Goal: Entertainment & Leisure: Consume media (video, audio)

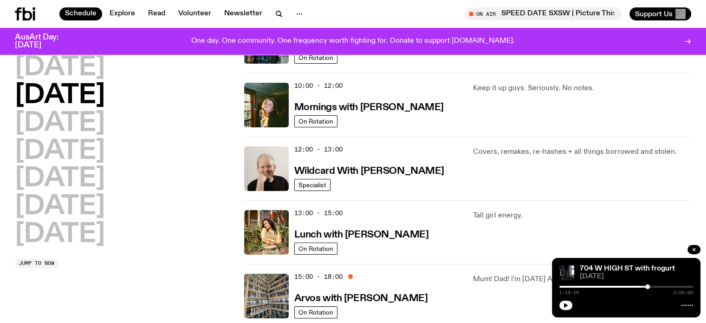
scroll to position [136, 0]
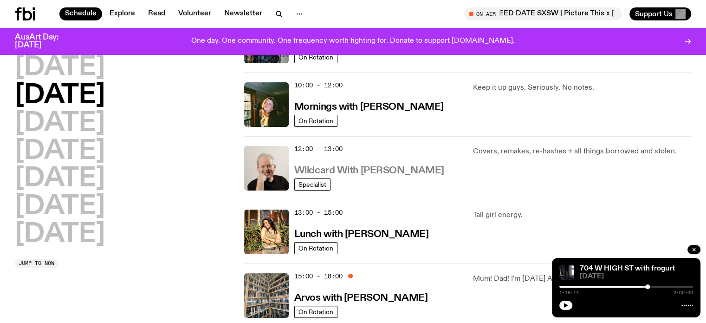
click at [326, 168] on h3 "Wildcard With [PERSON_NAME]" at bounding box center [369, 171] width 150 height 10
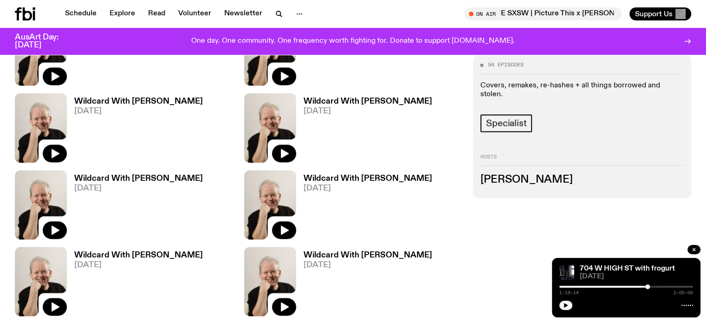
scroll to position [1310, 0]
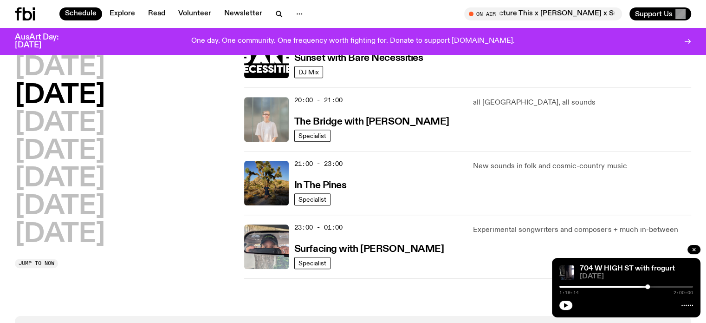
scroll to position [446, 0]
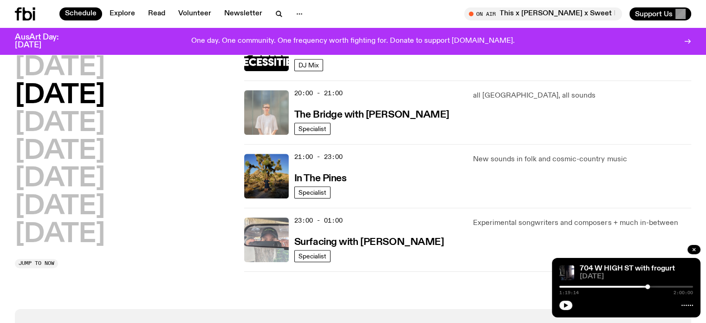
click at [275, 237] on img at bounding box center [266, 239] width 45 height 45
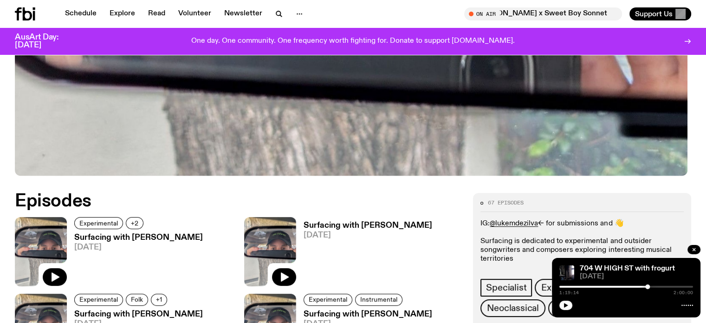
scroll to position [331, 0]
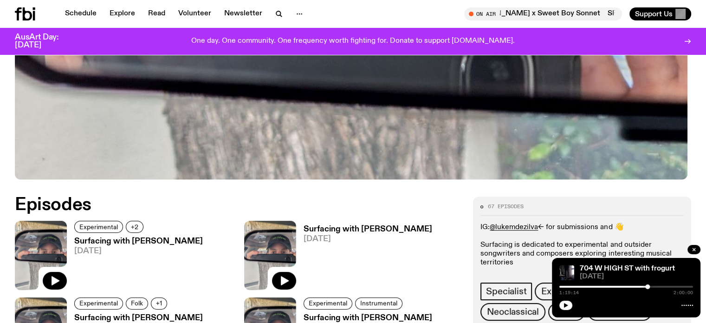
click at [102, 242] on h3 "Surfacing with [PERSON_NAME]" at bounding box center [138, 241] width 129 height 8
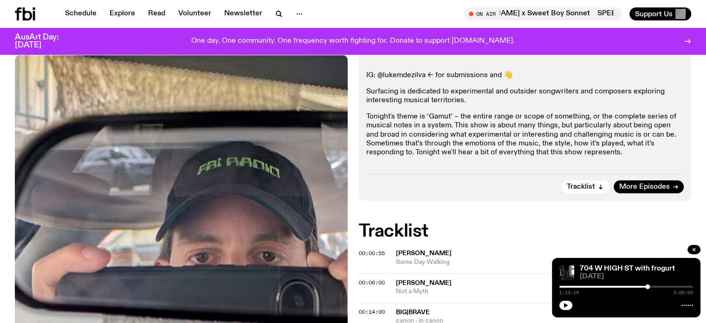
scroll to position [175, 0]
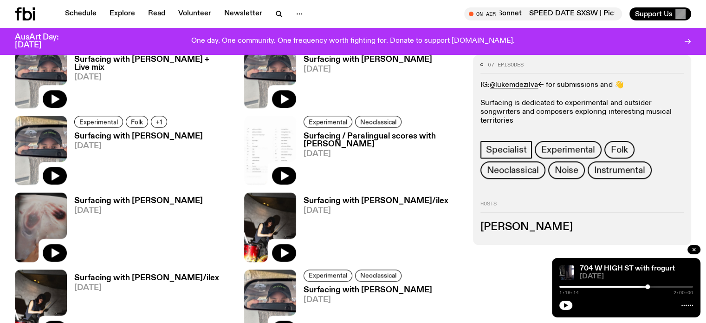
scroll to position [997, 0]
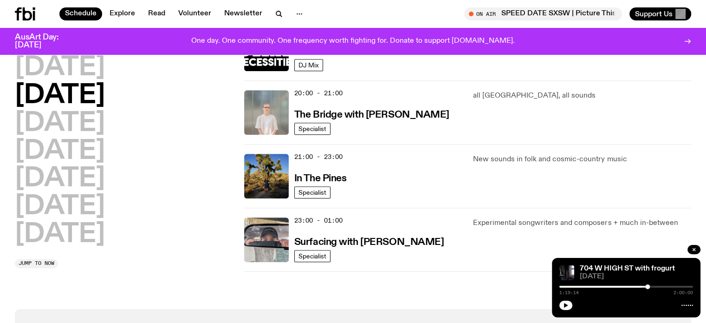
scroll to position [442, 0]
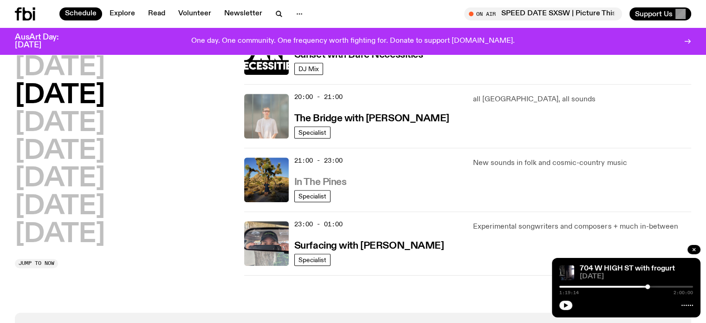
click at [332, 182] on h3 "In The Pines" at bounding box center [320, 182] width 52 height 10
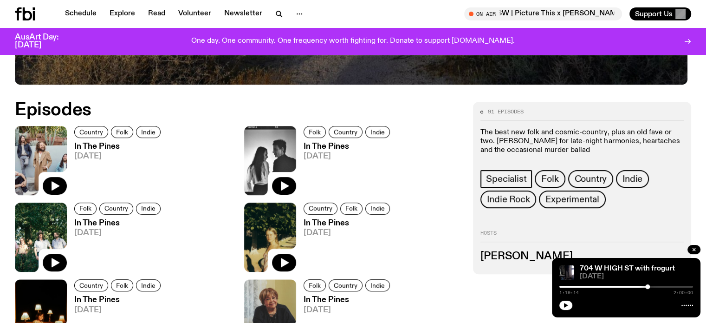
scroll to position [434, 0]
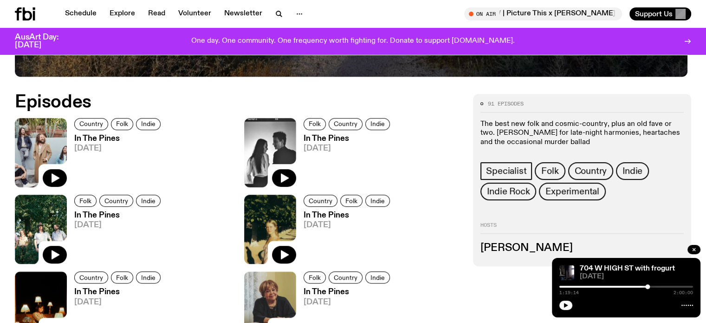
click at [113, 135] on h3 "In The Pines" at bounding box center [118, 139] width 89 height 8
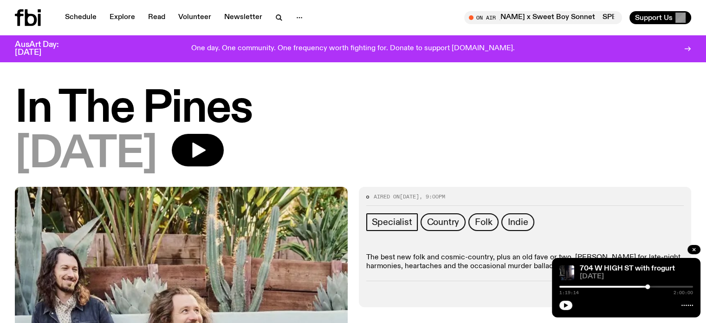
click at [93, 102] on h1 "In The Pines" at bounding box center [353, 109] width 676 height 42
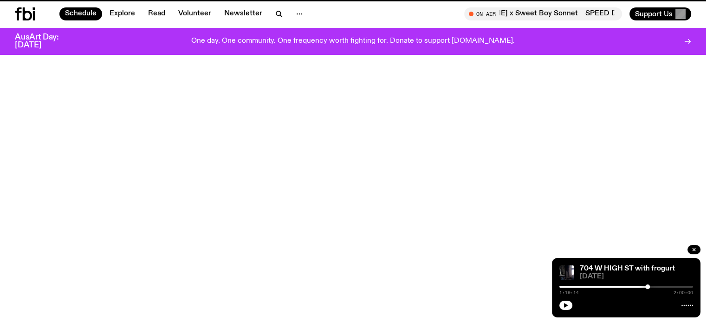
scroll to position [442, 0]
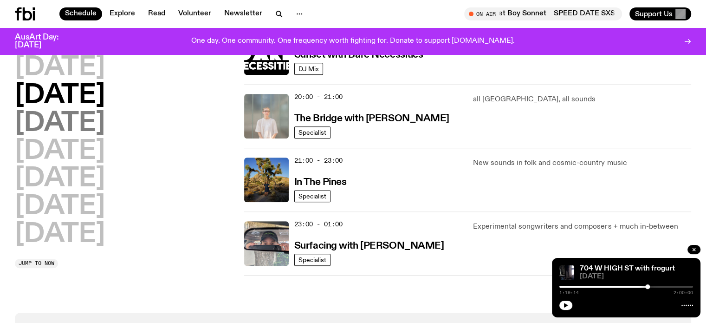
click at [105, 116] on h2 "[DATE]" at bounding box center [60, 123] width 90 height 26
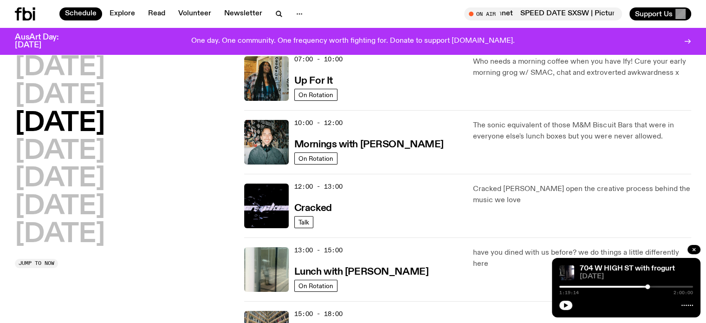
scroll to position [101, 0]
